Goal: Navigation & Orientation: Find specific page/section

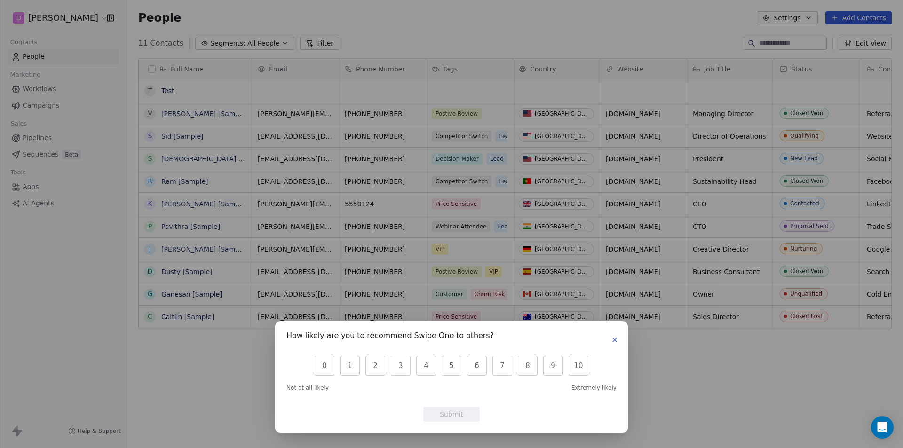
scroll to position [387, 769]
click at [617, 336] on icon "button" at bounding box center [615, 340] width 8 height 8
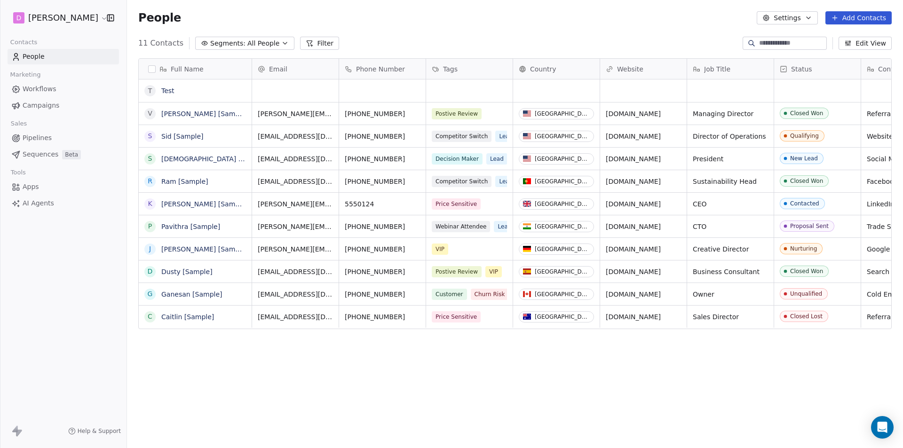
click at [704, 400] on div "Full Name T Test V [PERSON_NAME] [Sample] S [PERSON_NAME] [Sample] S [PERSON_NA…" at bounding box center [515, 248] width 776 height 395
click at [73, 17] on html "D [PERSON_NAME] Contacts People Marketing Workflows Campaigns Sales Pipelines S…" at bounding box center [451, 224] width 903 height 448
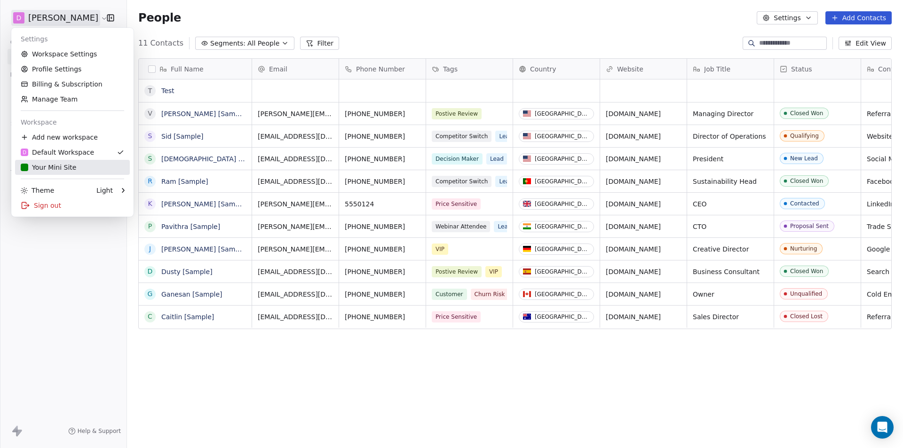
click at [53, 169] on div "Your Mini Site" at bounding box center [49, 167] width 56 height 9
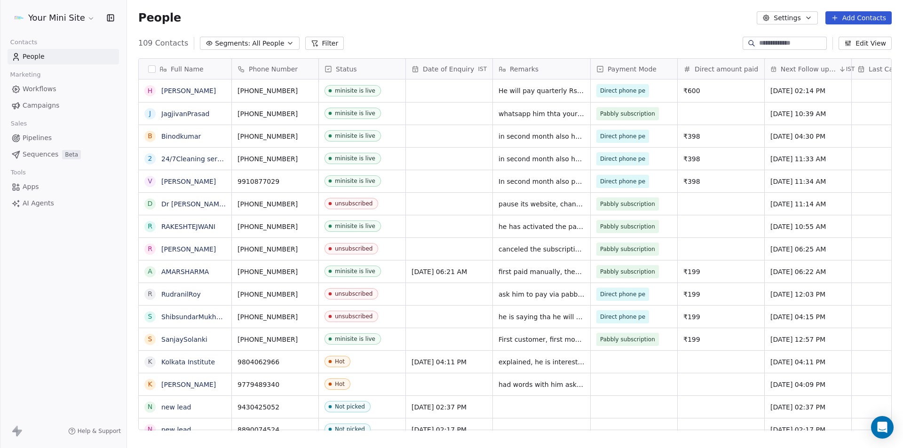
scroll to position [387, 769]
click at [262, 41] on span "All People" at bounding box center [268, 44] width 32 height 10
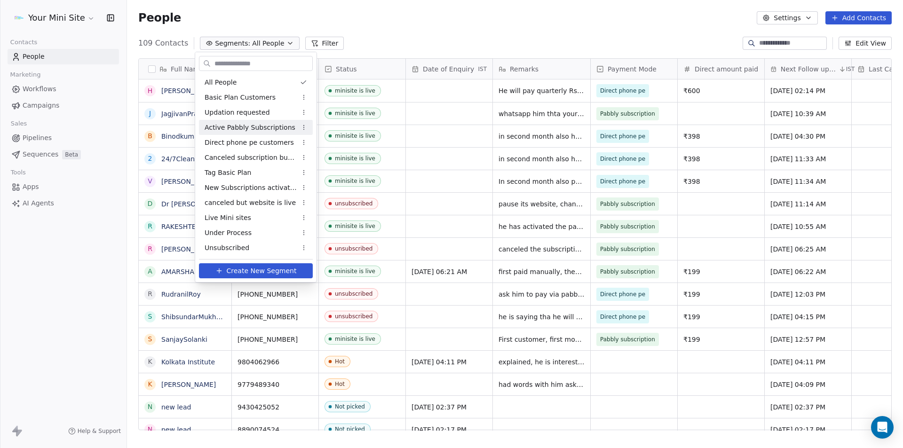
click at [270, 131] on span "Active Pabbly Subscriptions" at bounding box center [250, 128] width 91 height 10
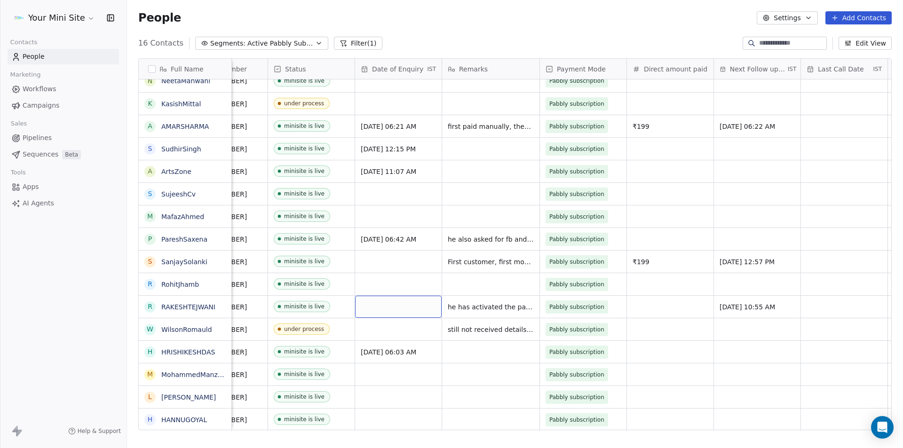
scroll to position [7, 0]
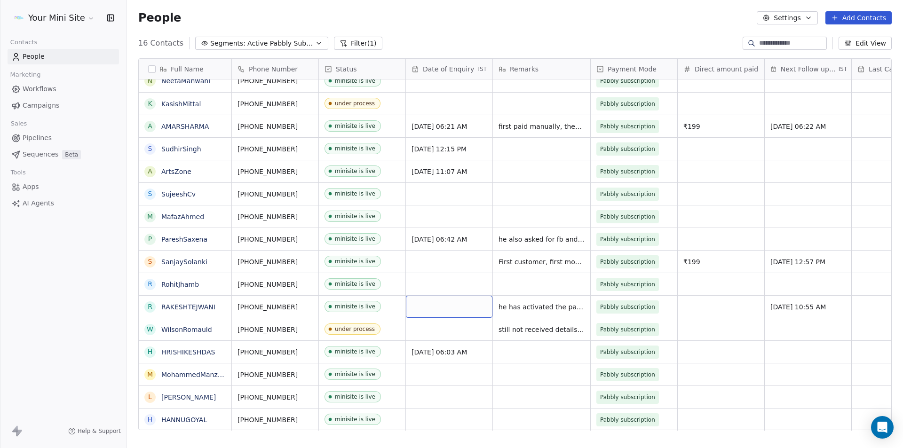
click at [432, 301] on div "grid" at bounding box center [449, 307] width 87 height 22
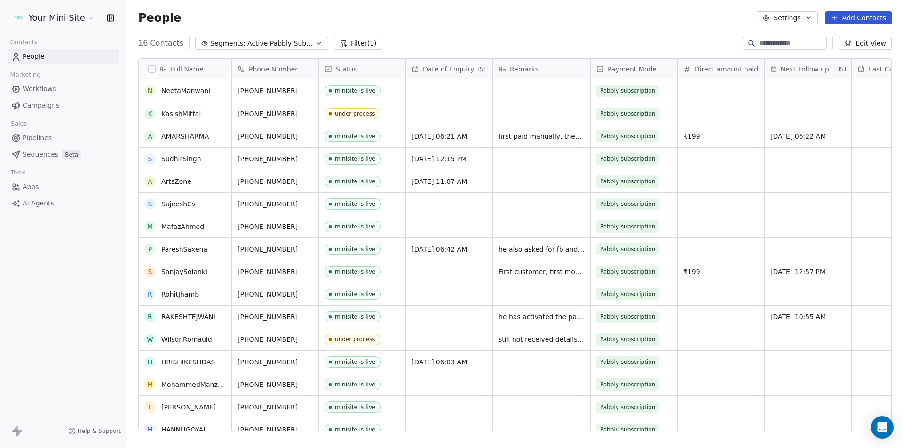
scroll to position [0, 0]
click at [281, 45] on span "Active Pabbly Subscriptions" at bounding box center [280, 44] width 66 height 10
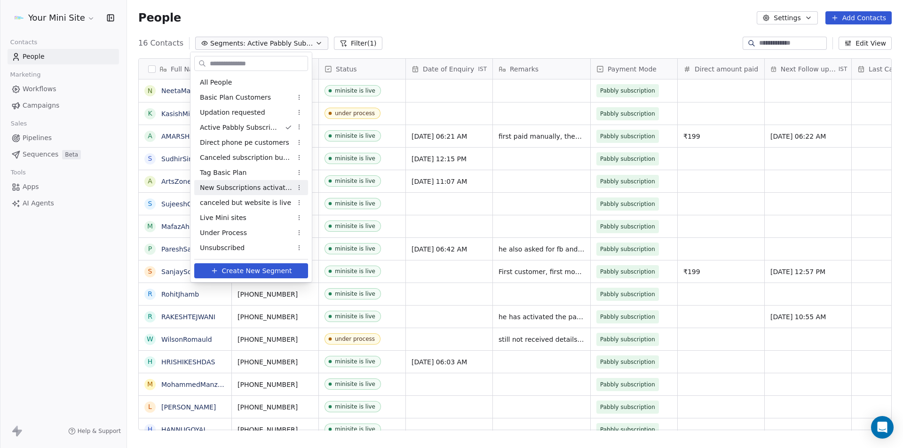
click at [257, 186] on span "New Subscriptions activated" at bounding box center [246, 188] width 92 height 10
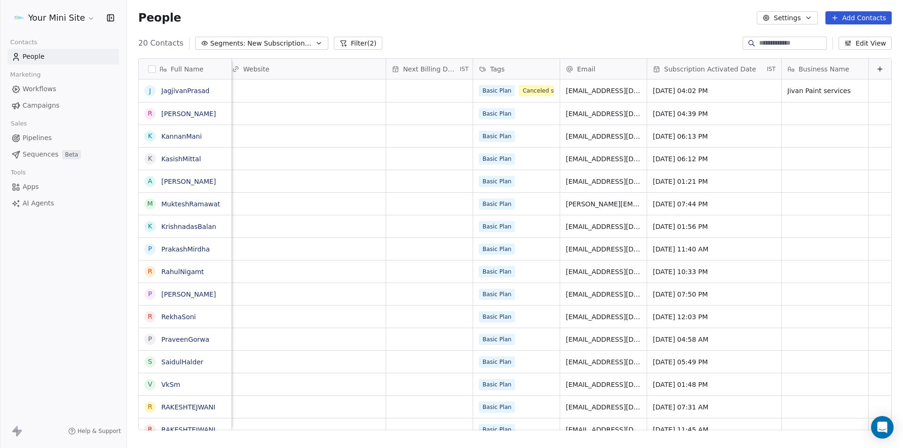
click at [104, 318] on div "Your Mini Site Contacts People Marketing Workflows Campaigns Sales Pipelines Se…" at bounding box center [63, 224] width 127 height 448
click at [85, 21] on html "Your Mini Site Contacts People Marketing Workflows Campaigns Sales Pipelines Se…" at bounding box center [451, 224] width 903 height 448
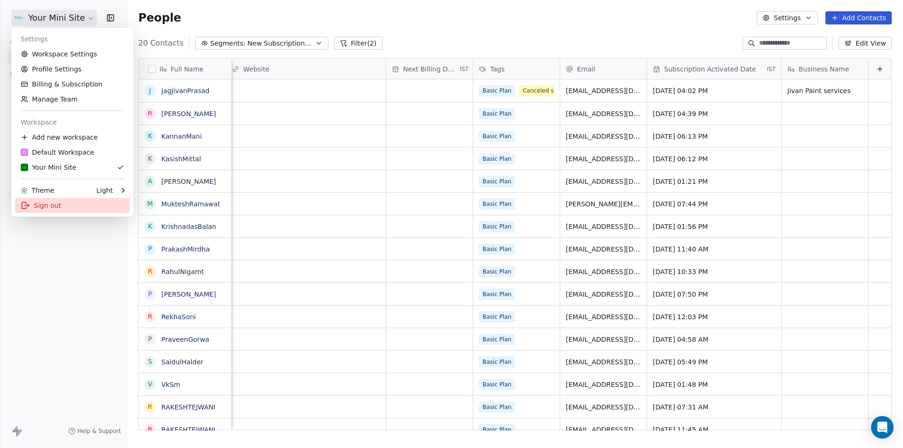
click at [48, 209] on div "Sign out" at bounding box center [72, 205] width 115 height 15
